Goal: Task Accomplishment & Management: Complete application form

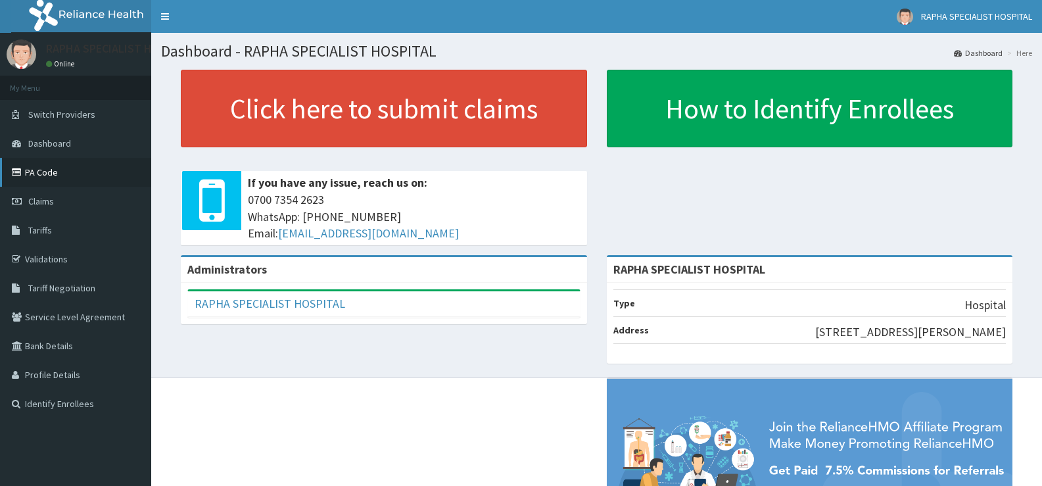
click at [37, 173] on link "PA Code" at bounding box center [75, 172] width 151 height 29
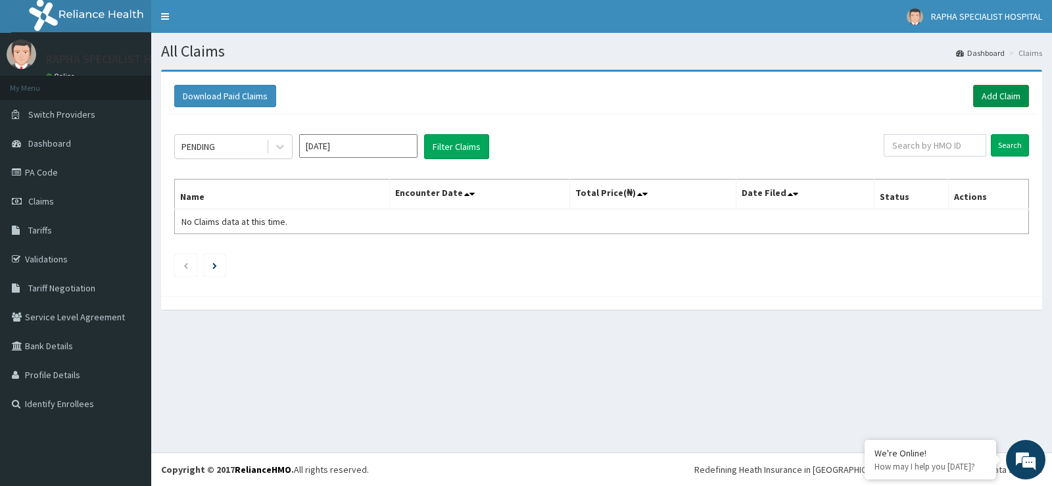
click at [1012, 97] on link "Add Claim" at bounding box center [1001, 96] width 56 height 22
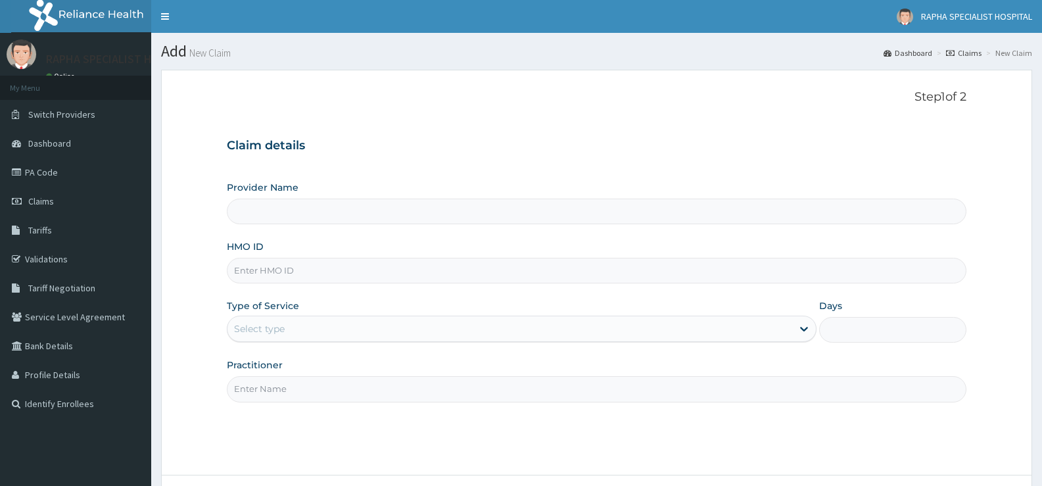
type input "RAPHA SPECIALIST HOSPITAL"
click at [355, 268] on input "HMO ID" at bounding box center [596, 271] width 739 height 26
type input "ntl/10047/b"
click at [333, 328] on div "Select type" at bounding box center [509, 328] width 564 height 21
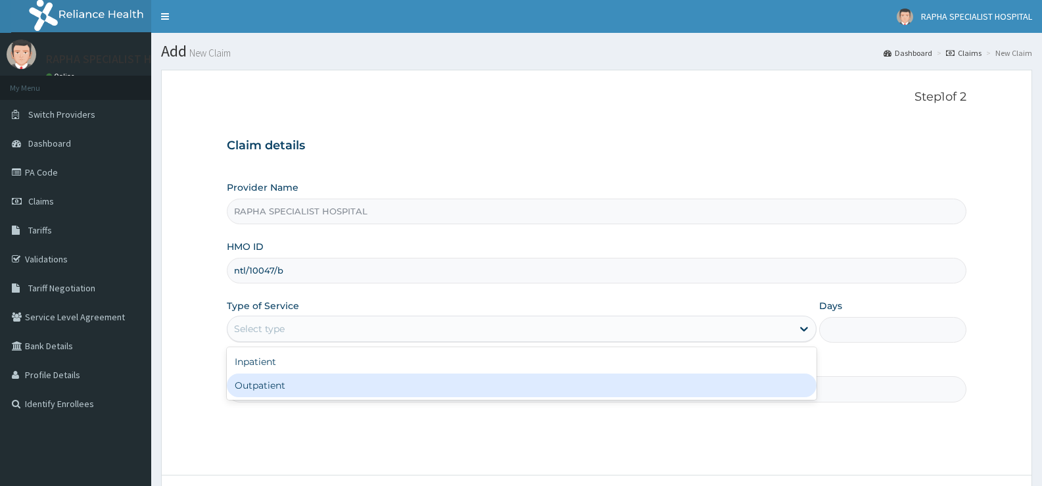
click at [344, 385] on div "Outpatient" at bounding box center [521, 385] width 589 height 24
type input "1"
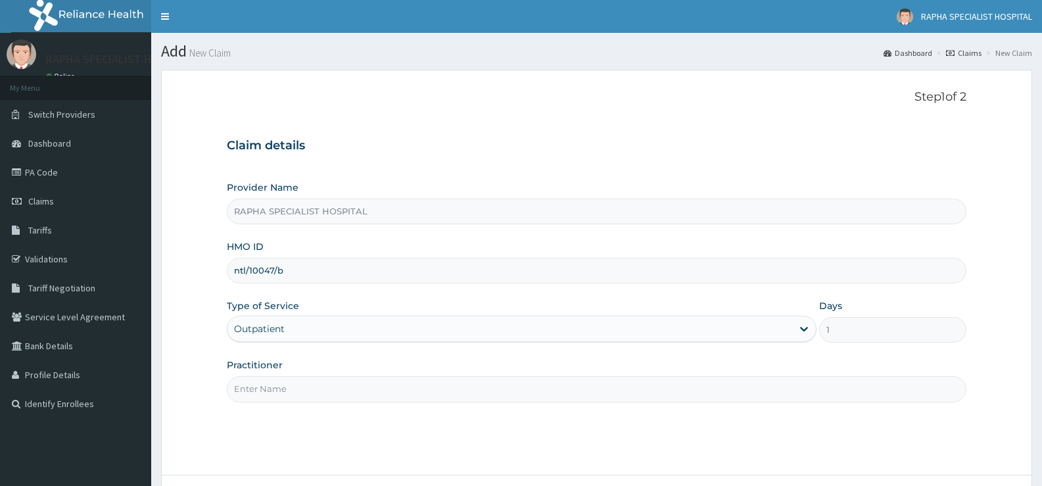
click at [344, 385] on input "Practitioner" at bounding box center [596, 389] width 739 height 26
type input "dr abraham"
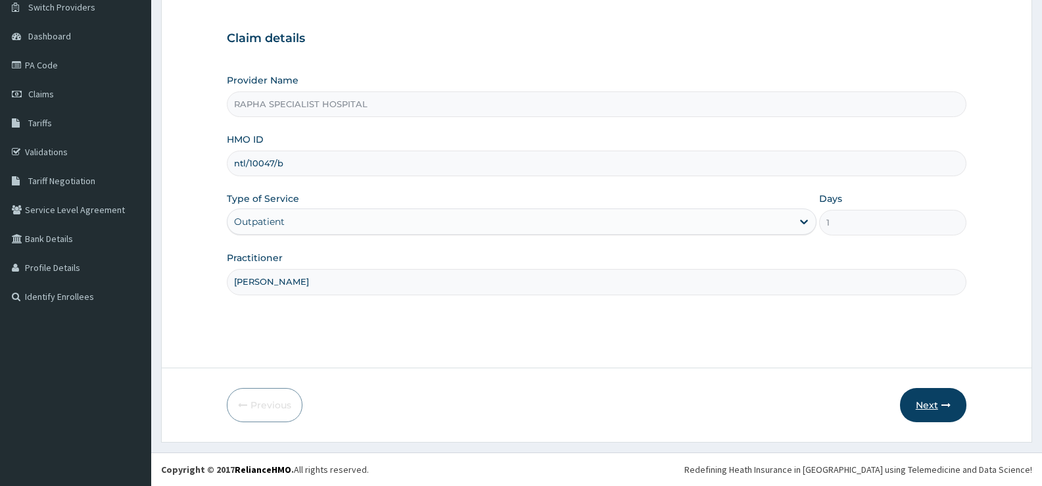
click at [934, 402] on button "Next" at bounding box center [933, 405] width 66 height 34
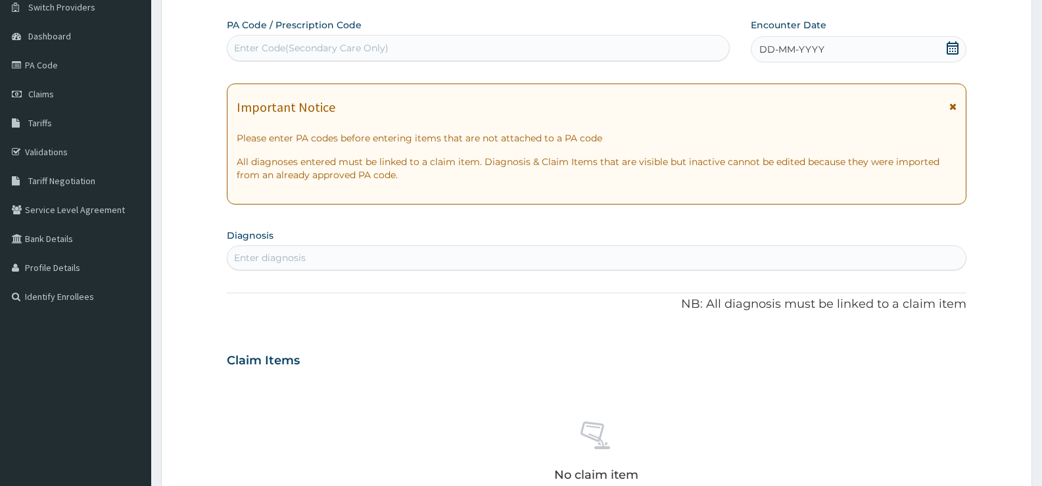
click at [448, 53] on div "Enter Code(Secondary Care Only)" at bounding box center [477, 47] width 501 height 21
type input "PA/581663"
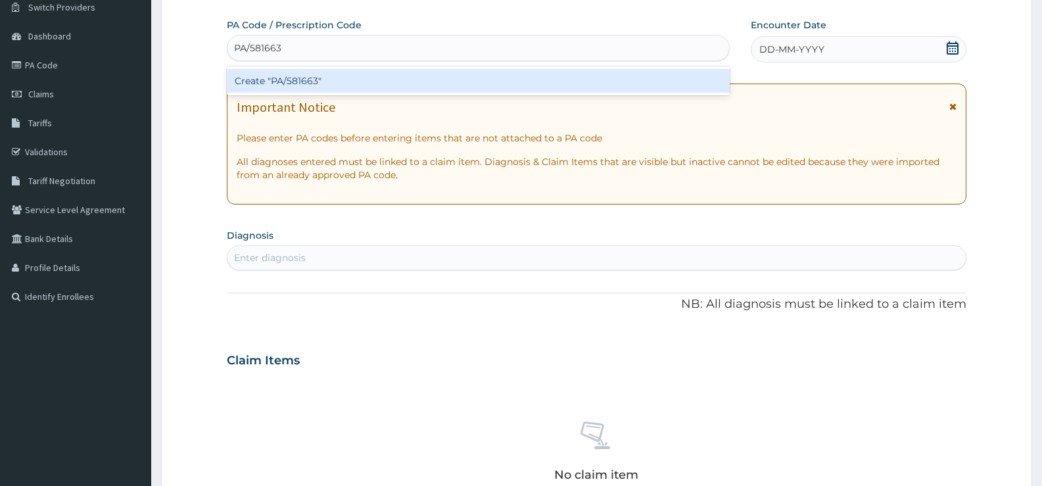
click at [452, 87] on div "Create "PA/581663"" at bounding box center [478, 81] width 503 height 24
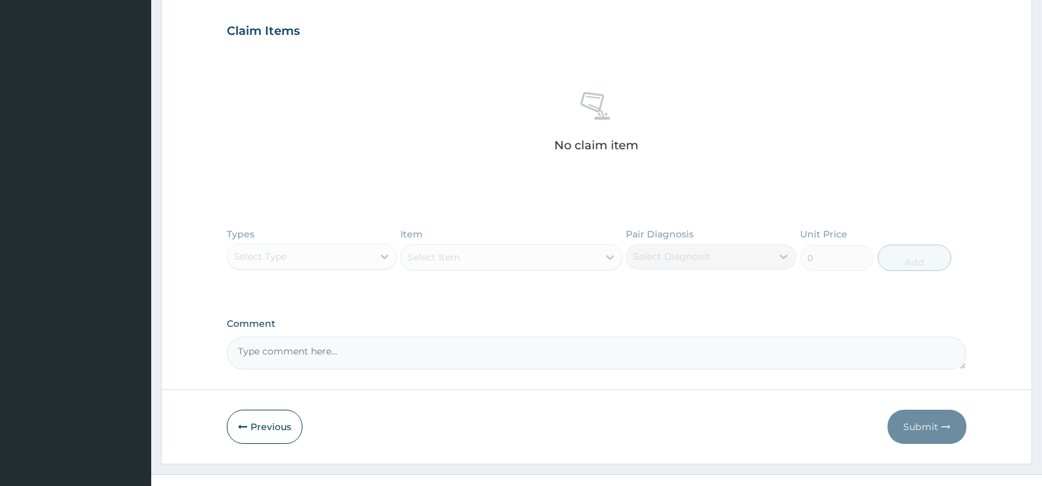
scroll to position [470, 0]
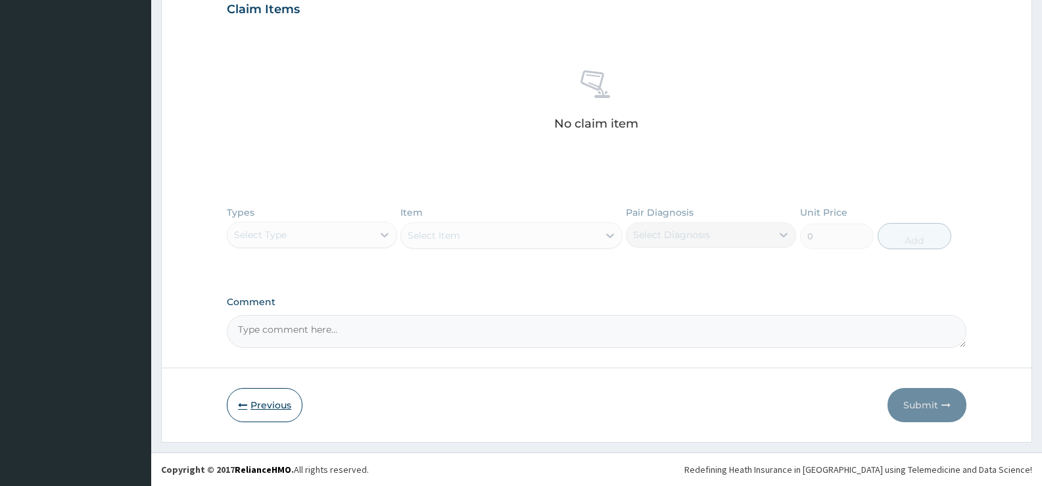
click at [252, 405] on button "Previous" at bounding box center [265, 405] width 76 height 34
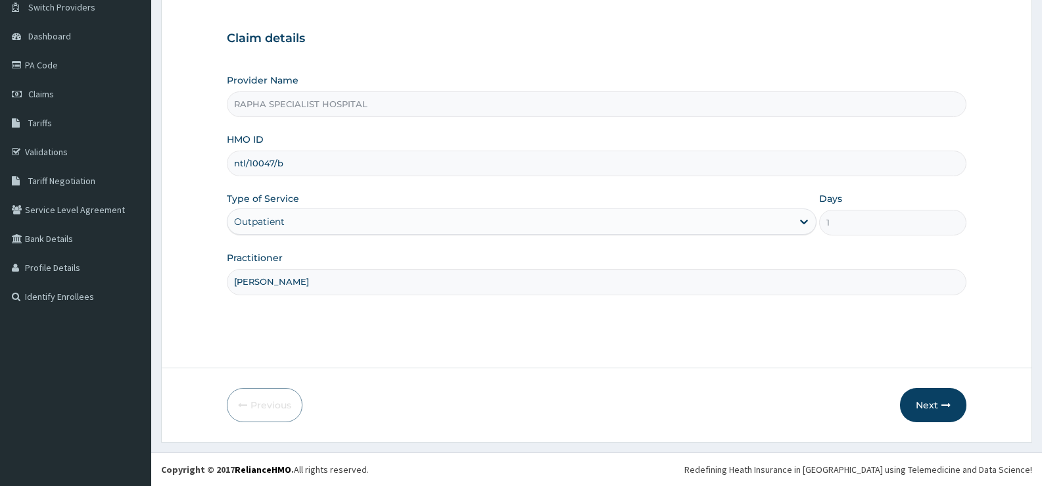
scroll to position [107, 0]
click at [335, 171] on input "ntl/10047/b" at bounding box center [596, 164] width 739 height 26
type input "NTL/10047/E"
click at [927, 403] on button "Next" at bounding box center [933, 405] width 66 height 34
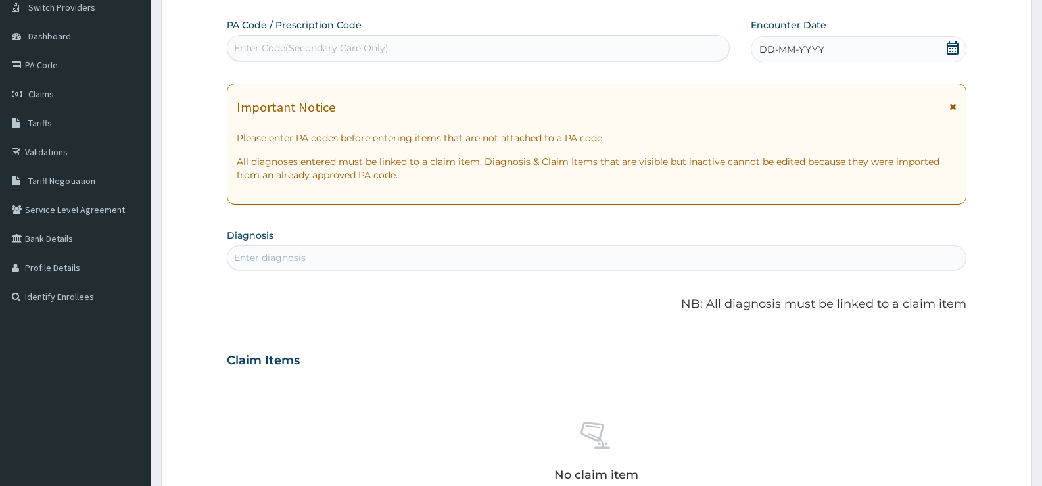
click at [358, 51] on div "Enter Code(Secondary Care Only)" at bounding box center [311, 47] width 154 height 13
type input "PA/581663"
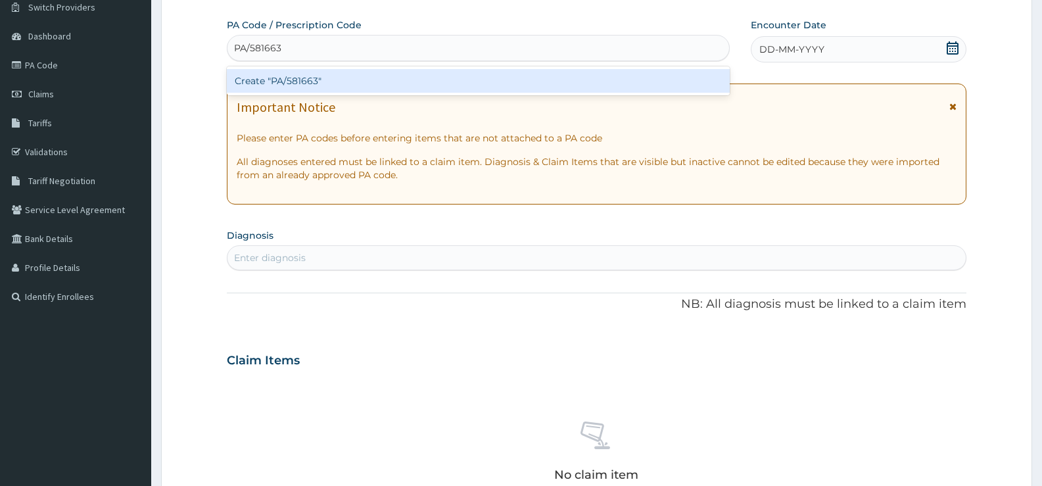
click at [385, 76] on div "Create "PA/581663"" at bounding box center [478, 81] width 503 height 24
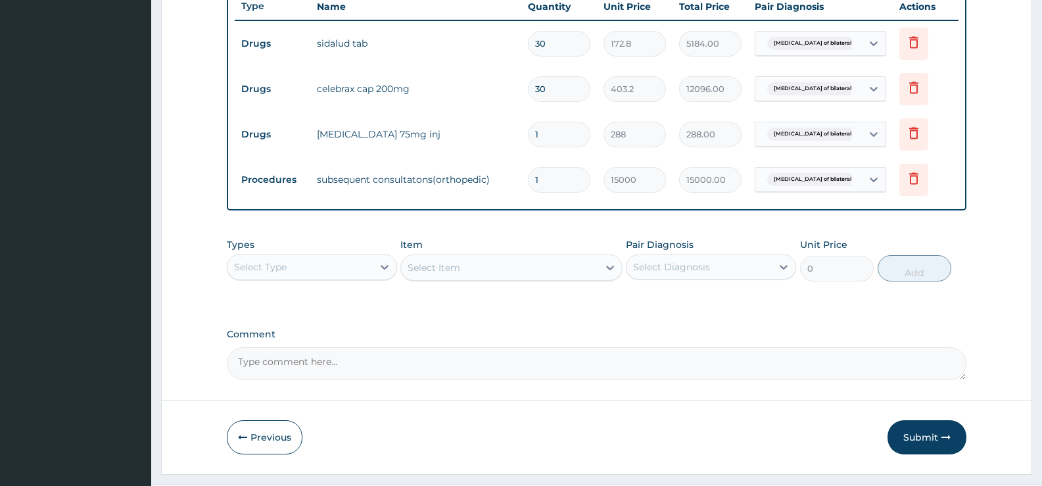
scroll to position [536, 0]
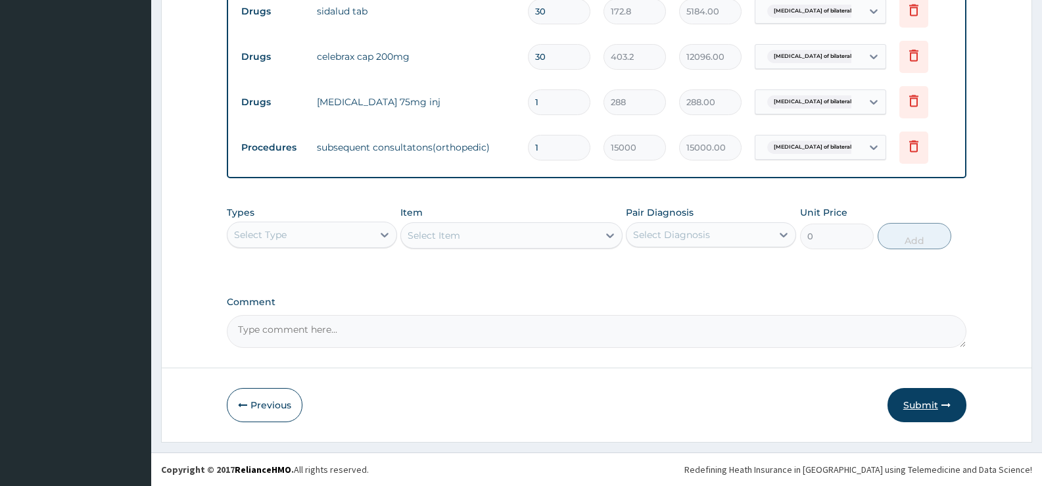
click at [911, 402] on button "Submit" at bounding box center [926, 405] width 79 height 34
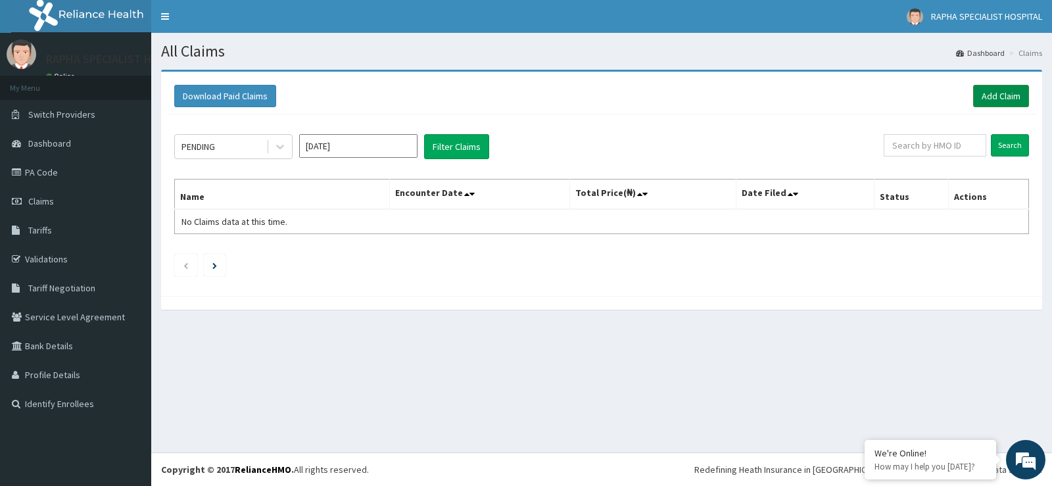
click at [1006, 94] on link "Add Claim" at bounding box center [1001, 96] width 56 height 22
